Goal: Check status

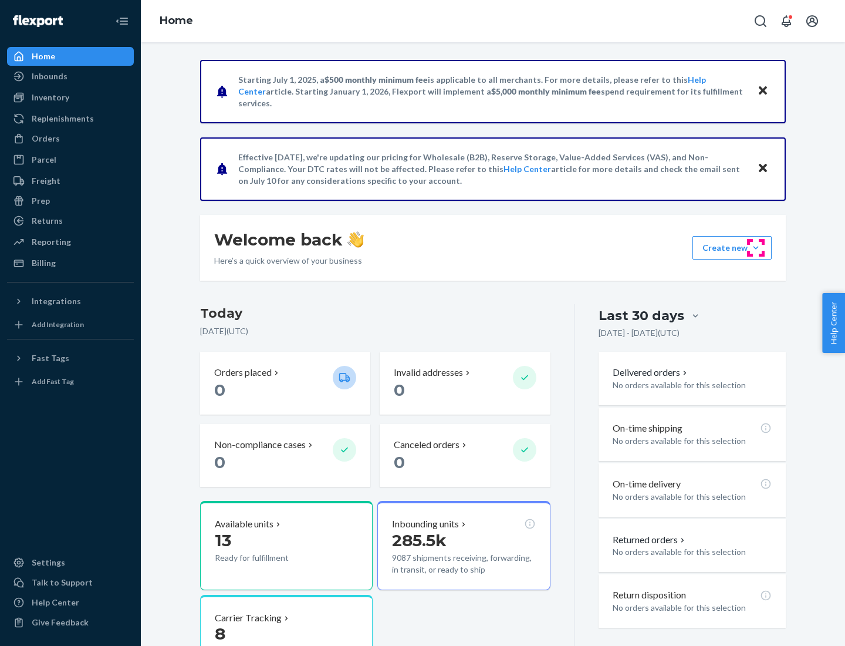
click at [756, 248] on button "Create new Create new inbound Create new order Create new product" at bounding box center [732, 247] width 79 height 23
click at [49, 76] on div "Inbounds" at bounding box center [50, 76] width 36 height 12
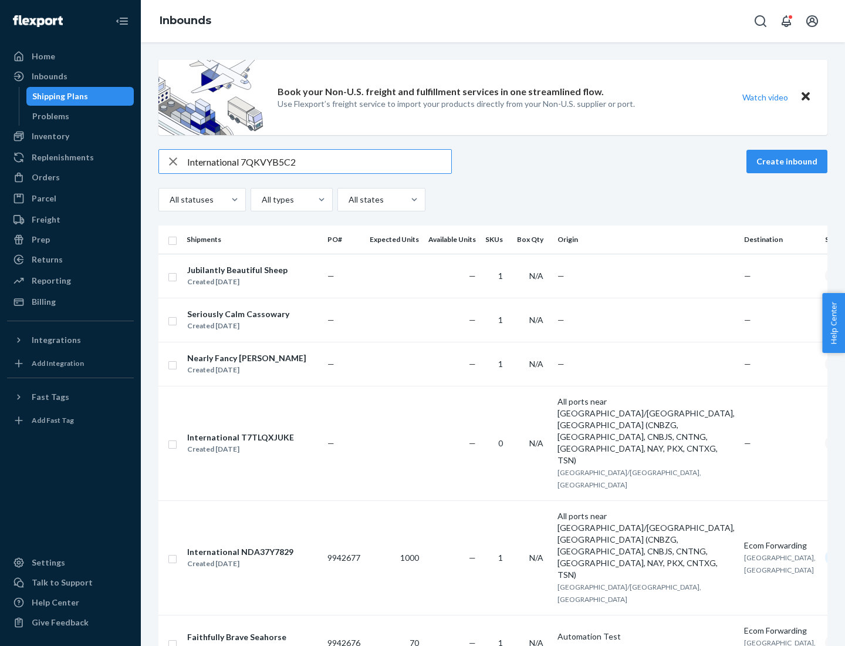
type input "International 7QKVYB5C29"
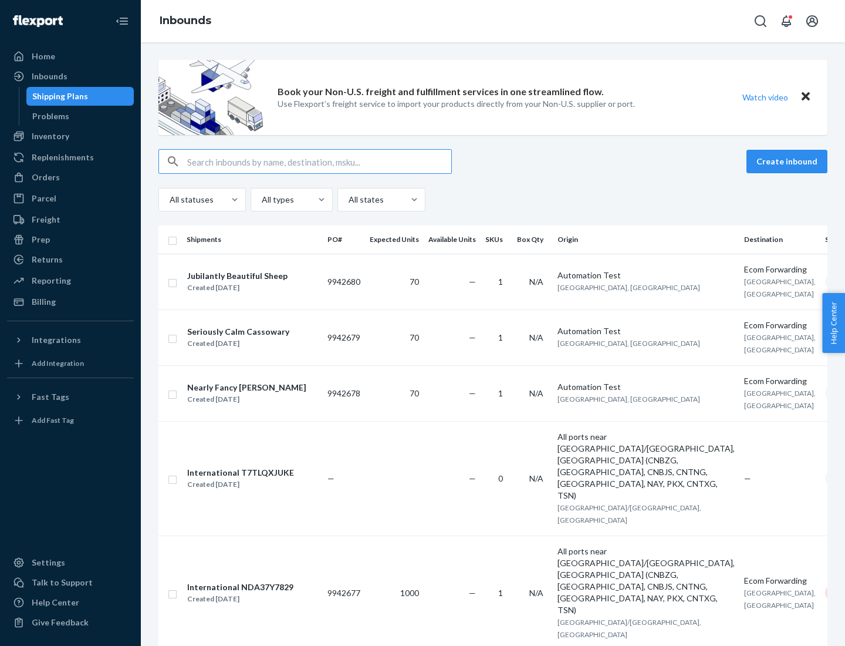
click at [260, 287] on div "Created [DATE]" at bounding box center [237, 288] width 100 height 12
